Goal: Information Seeking & Learning: Find specific fact

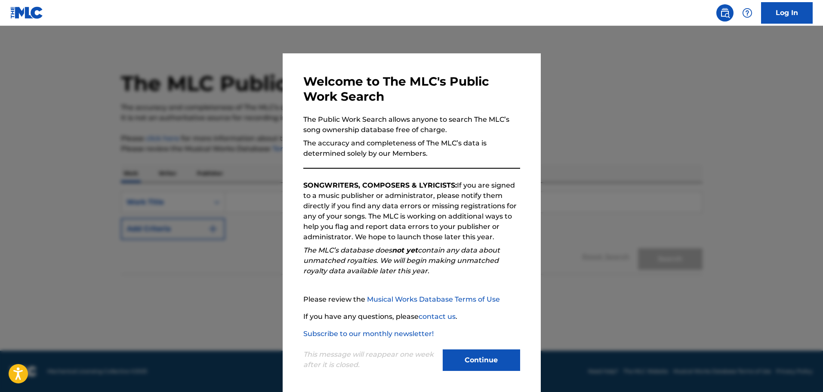
click at [479, 362] on button "Continue" at bounding box center [481, 360] width 77 height 22
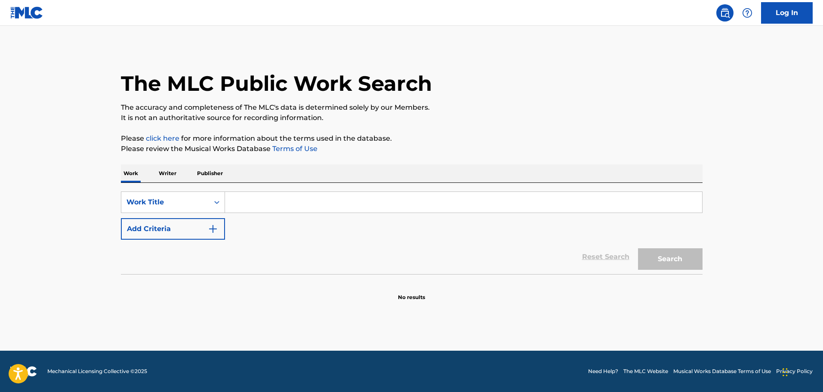
click at [169, 172] on p "Writer" at bounding box center [167, 173] width 23 height 18
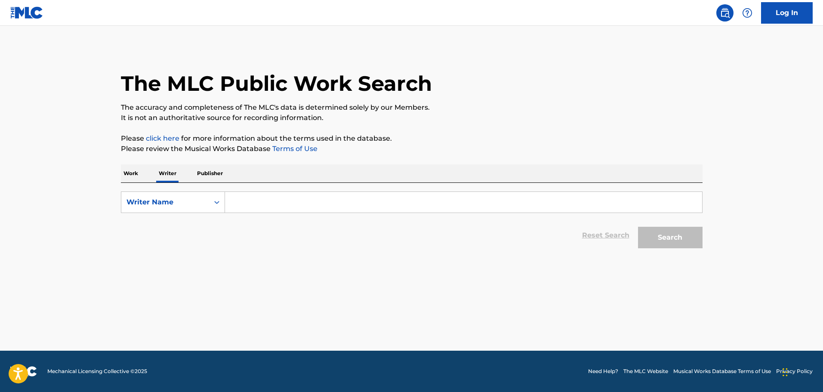
click at [251, 206] on input "Search Form" at bounding box center [463, 202] width 477 height 21
type input "[PERSON_NAME]"
click at [638, 227] on button "Search" at bounding box center [670, 238] width 65 height 22
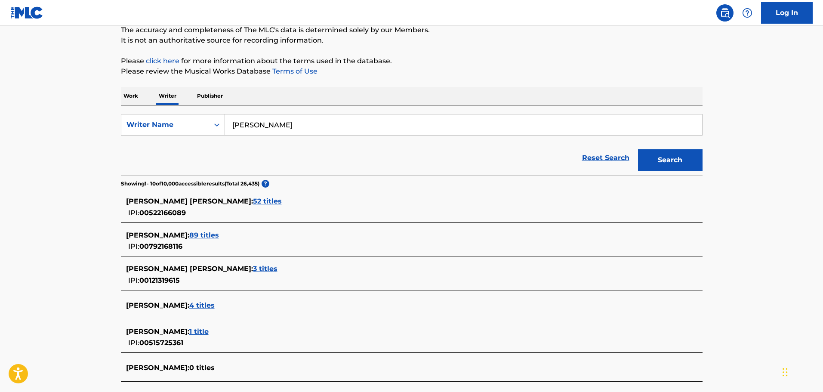
scroll to position [172, 0]
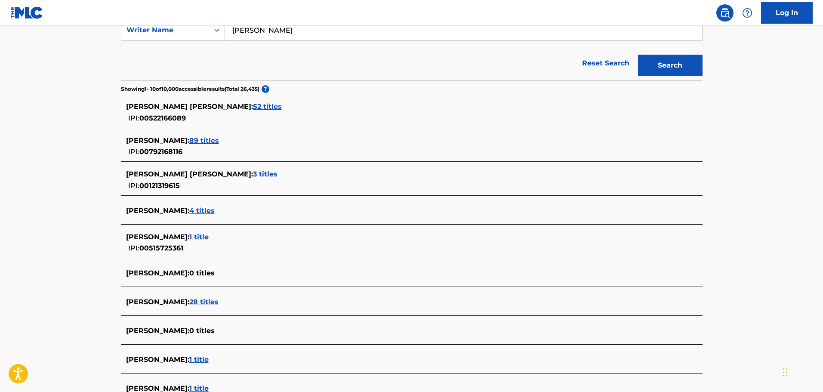
click at [219, 138] on span "89 titles" at bounding box center [204, 140] width 30 height 8
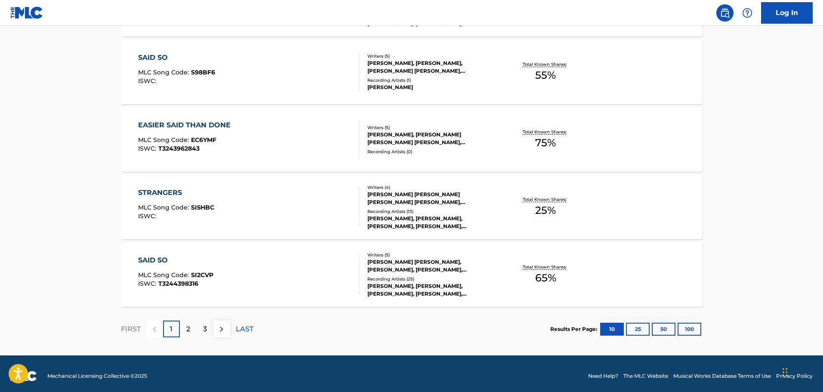
scroll to position [661, 0]
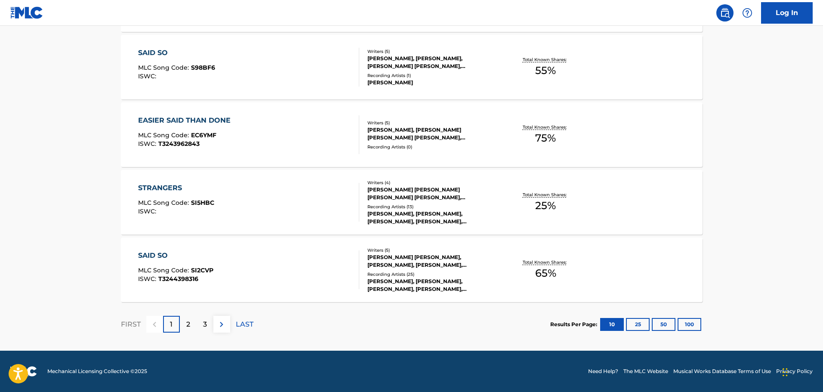
click at [189, 322] on p "2" at bounding box center [188, 324] width 4 height 10
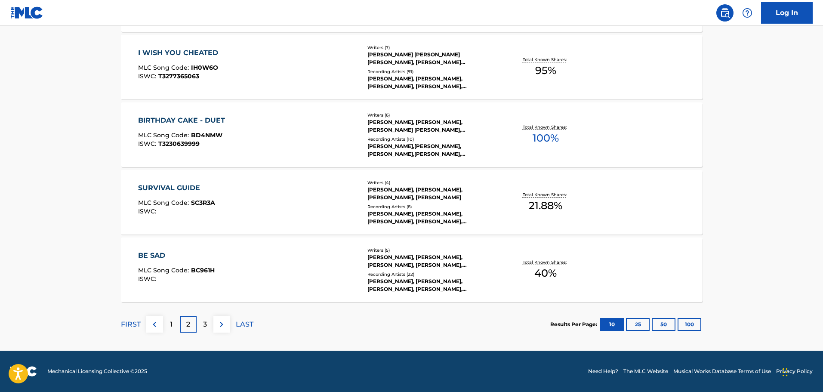
click at [206, 324] on p "3" at bounding box center [205, 324] width 4 height 10
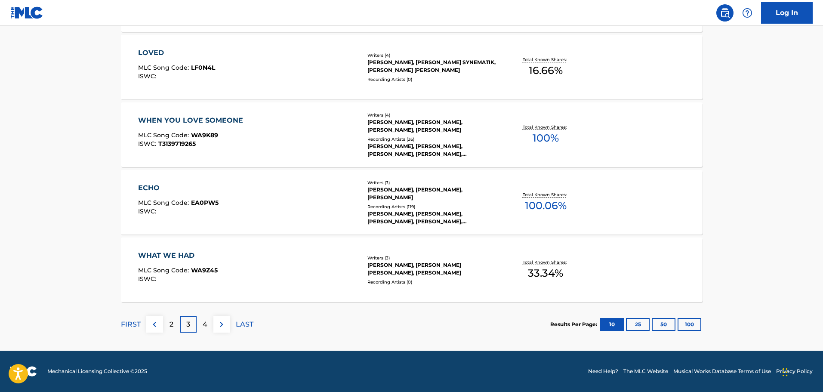
click at [206, 325] on p "4" at bounding box center [205, 324] width 5 height 10
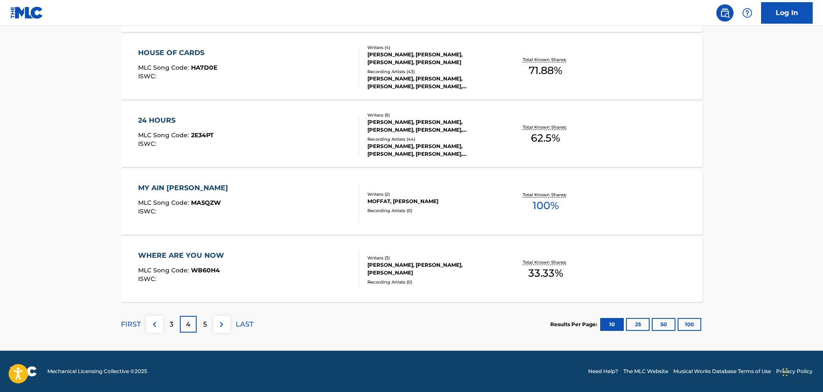
click at [137, 324] on p "FIRST" at bounding box center [131, 324] width 20 height 10
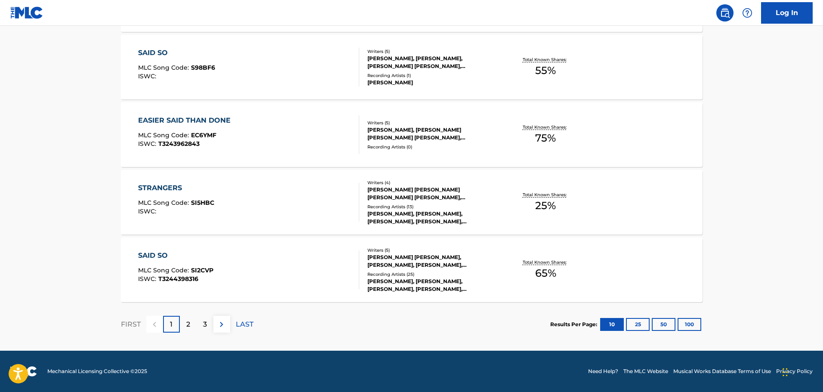
click at [682, 326] on button "100" at bounding box center [689, 324] width 24 height 13
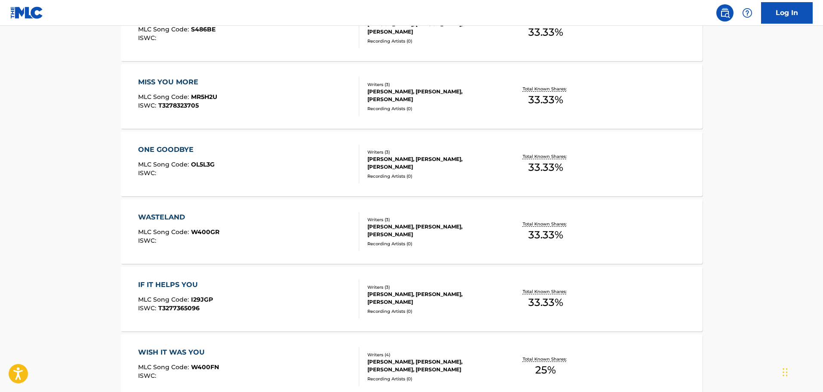
scroll to position [5045, 0]
